Goal: Information Seeking & Learning: Check status

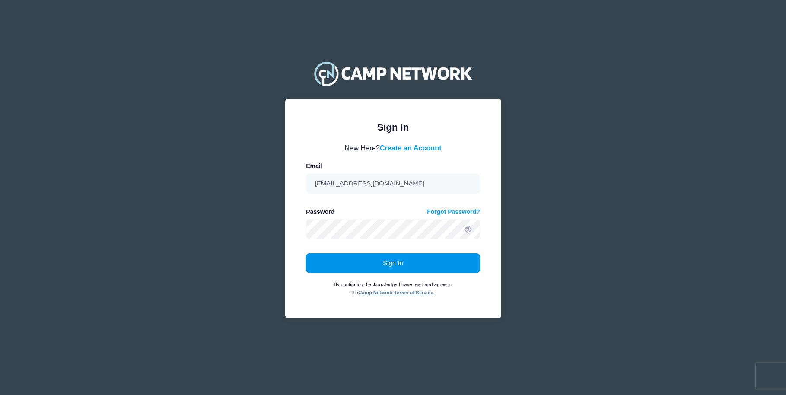
click at [417, 260] on button "Sign In" at bounding box center [393, 263] width 174 height 20
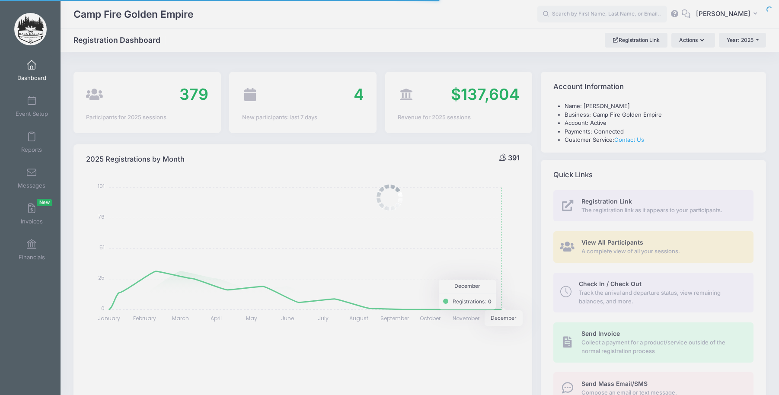
select select
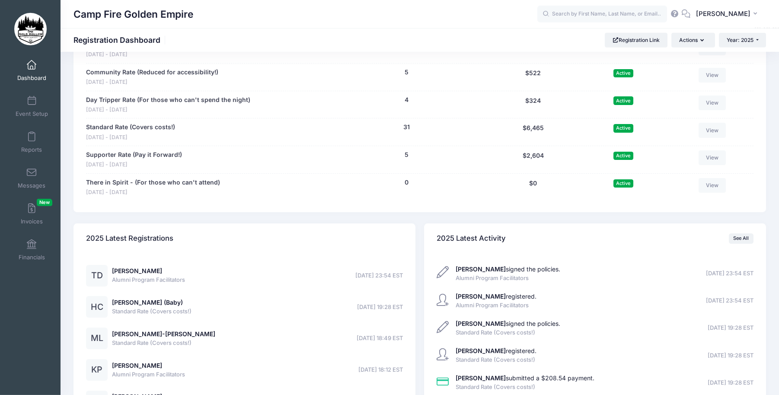
scroll to position [970, 0]
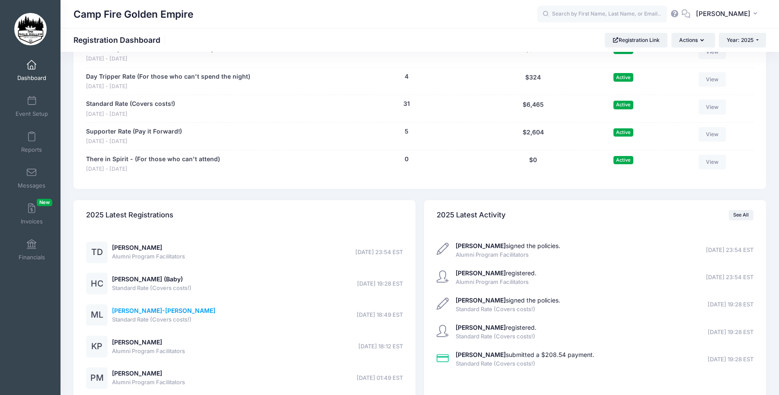
click at [132, 309] on link "[PERSON_NAME]-[PERSON_NAME]" at bounding box center [163, 310] width 103 height 7
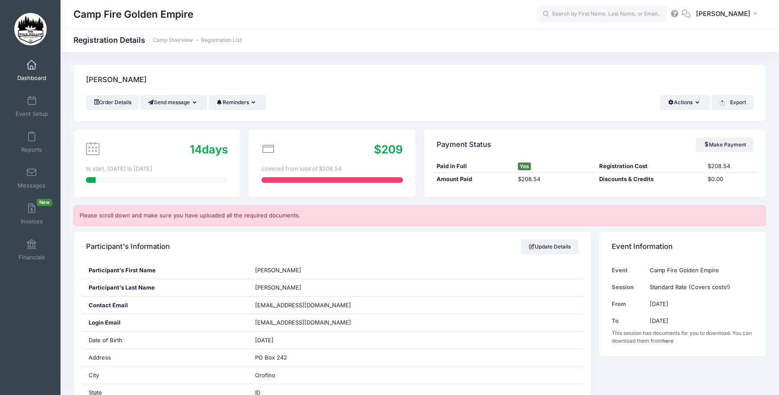
click at [30, 74] on span "Dashboard" at bounding box center [31, 77] width 29 height 7
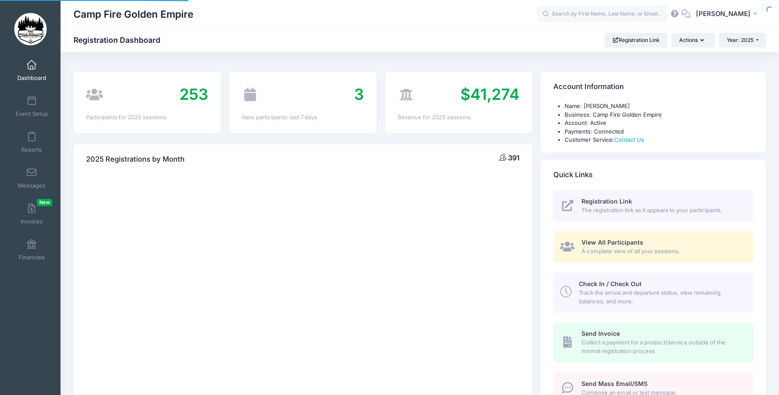
select select
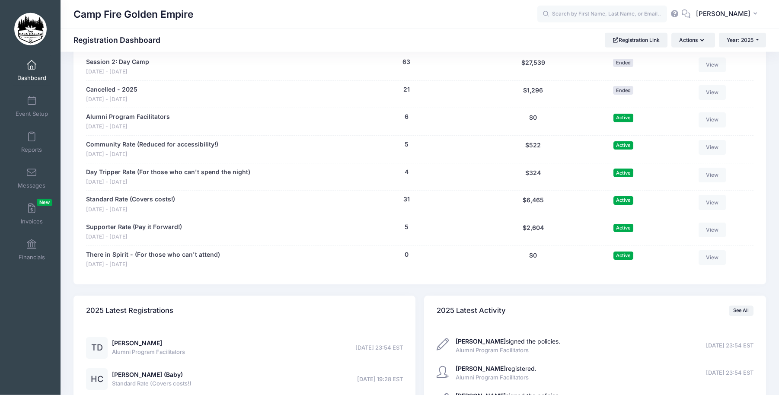
scroll to position [854, 0]
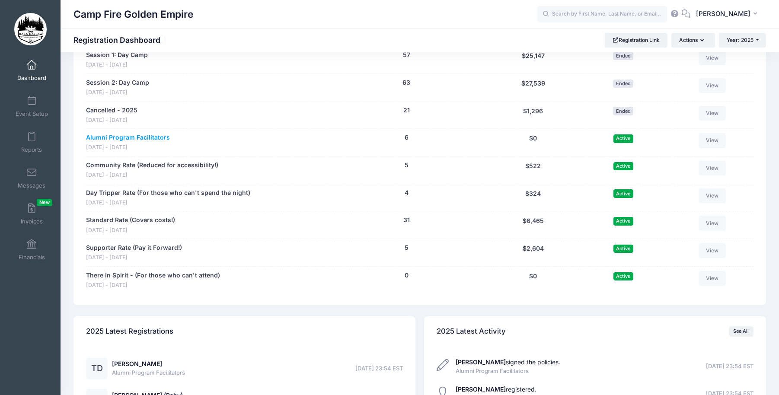
click at [141, 137] on link "Alumni Program Facilitators" at bounding box center [128, 137] width 84 height 9
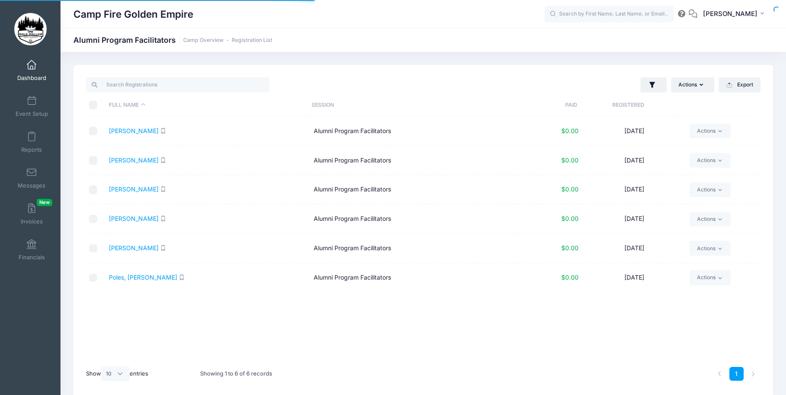
select select "10"
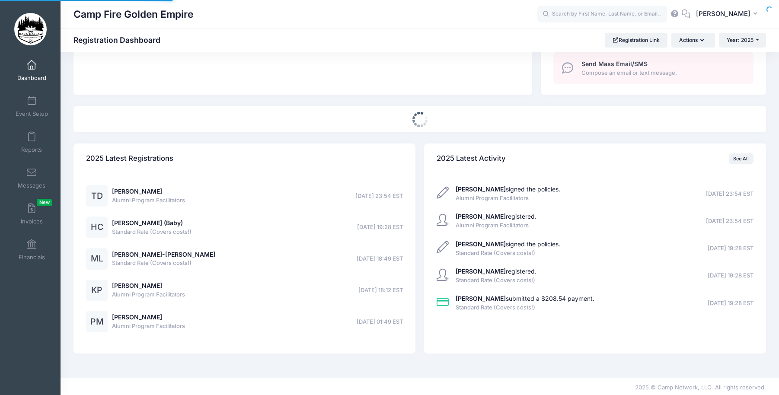
select select
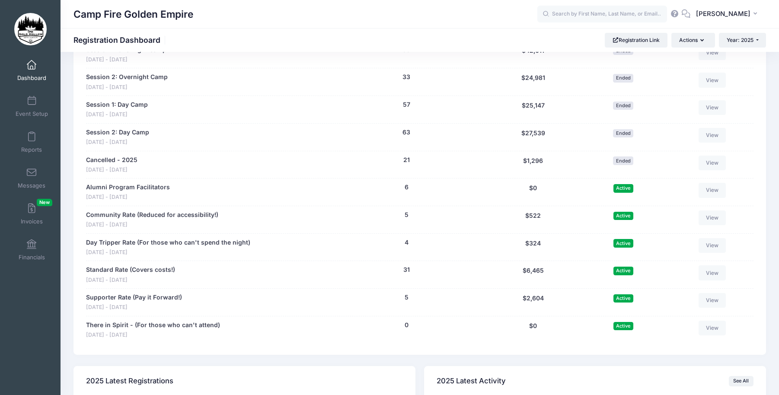
scroll to position [805, 0]
click at [117, 214] on link "Community Rate (Reduced for accessibility!)" at bounding box center [152, 214] width 132 height 9
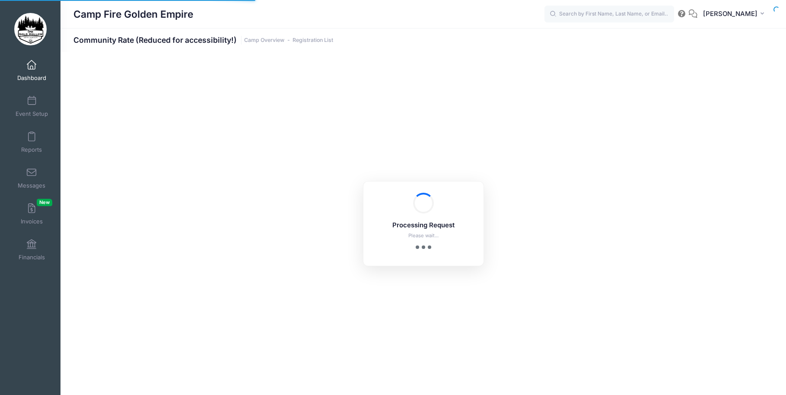
select select "10"
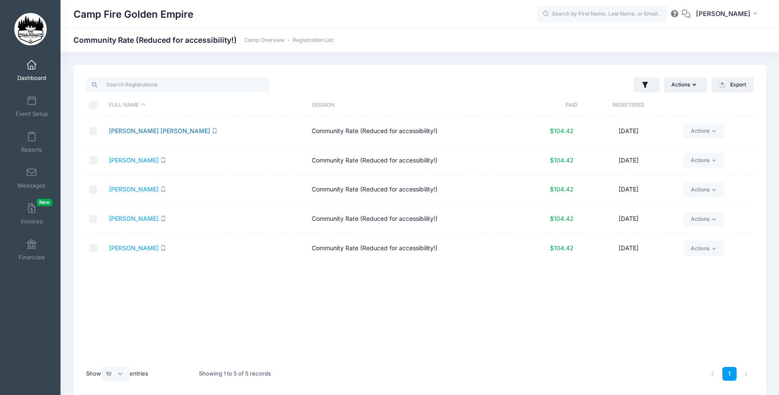
click at [135, 128] on link "[PERSON_NAME] [PERSON_NAME]" at bounding box center [159, 130] width 101 height 7
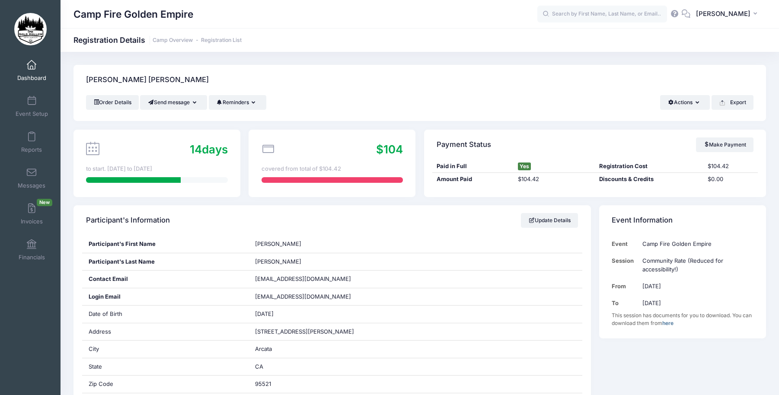
click at [29, 74] on span "Dashboard" at bounding box center [31, 77] width 29 height 7
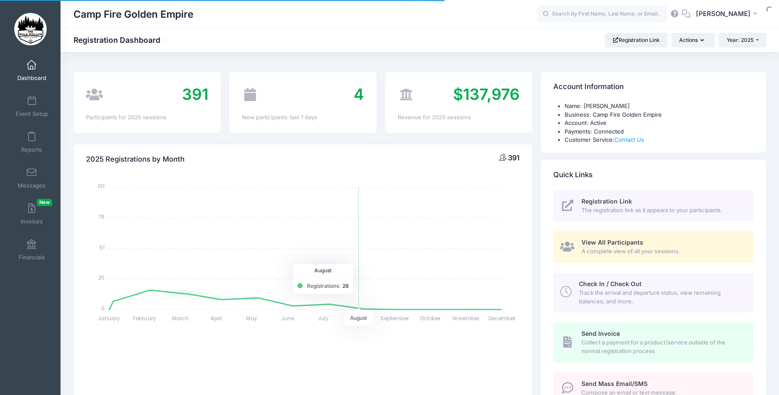
select select
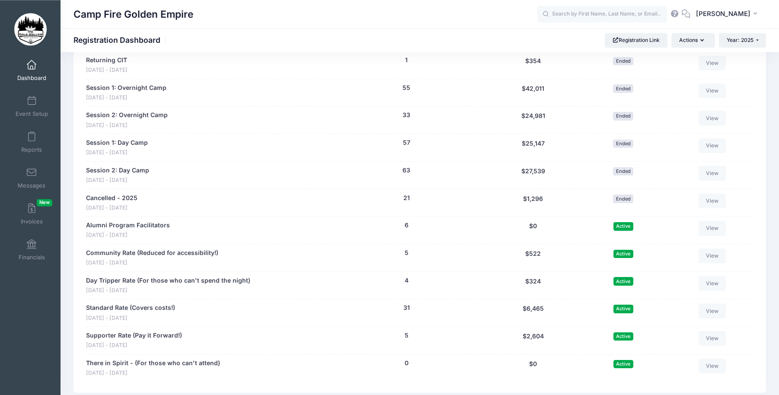
scroll to position [765, 0]
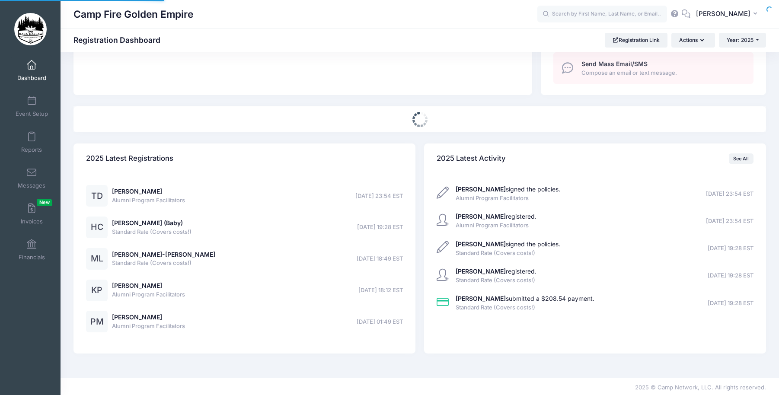
select select
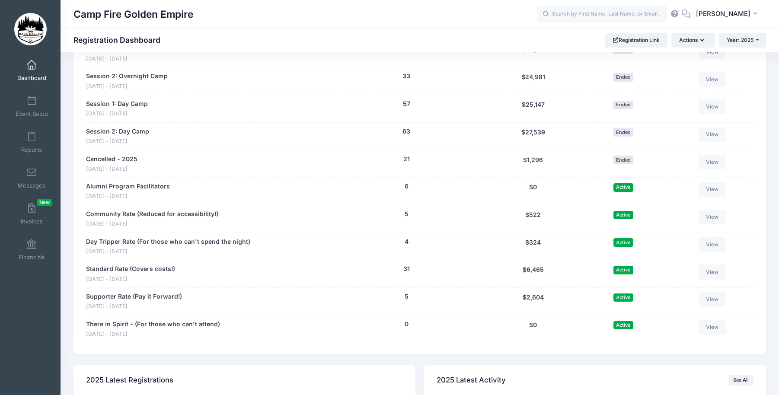
scroll to position [761, 0]
